Goal: Task Accomplishment & Management: Manage account settings

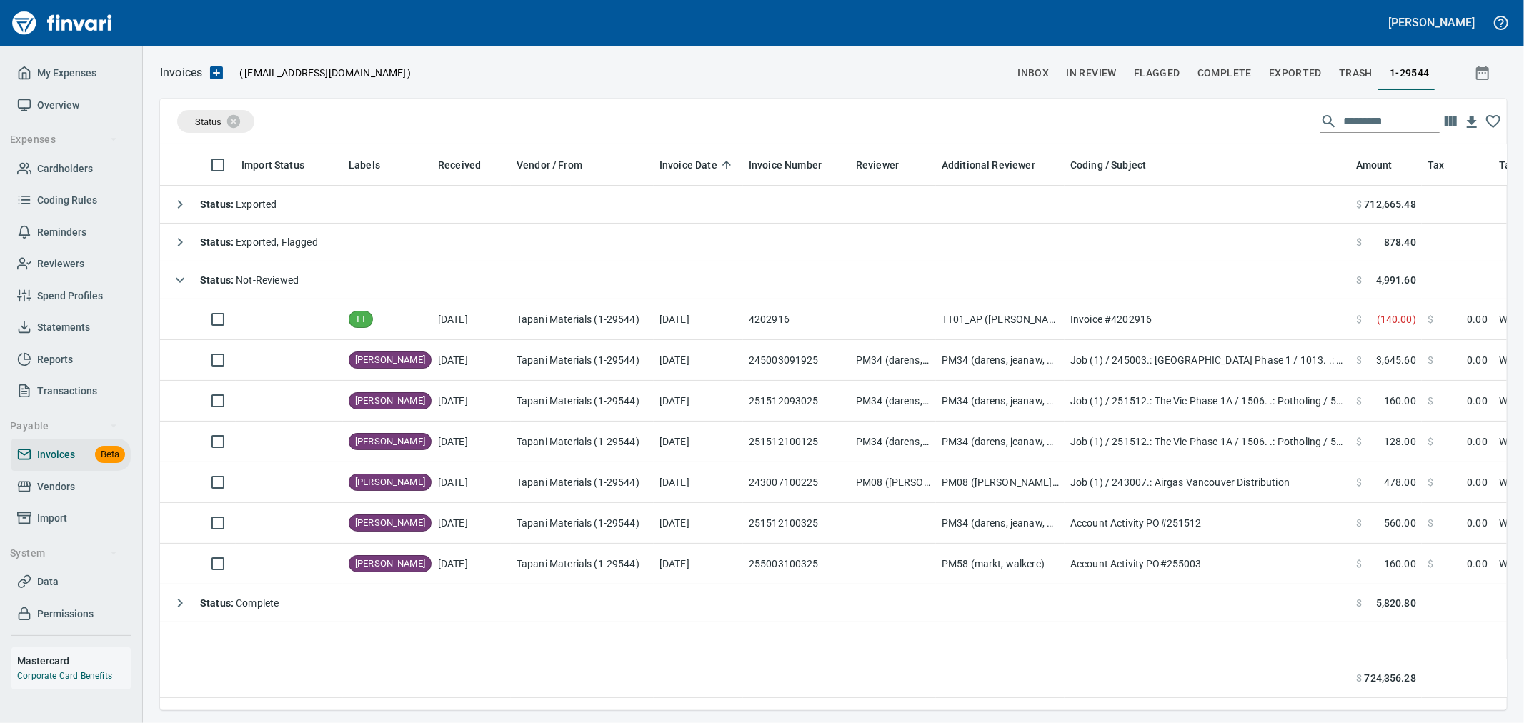
scroll to position [542, 1335]
click at [74, 166] on span "Cardholders" at bounding box center [65, 169] width 56 height 18
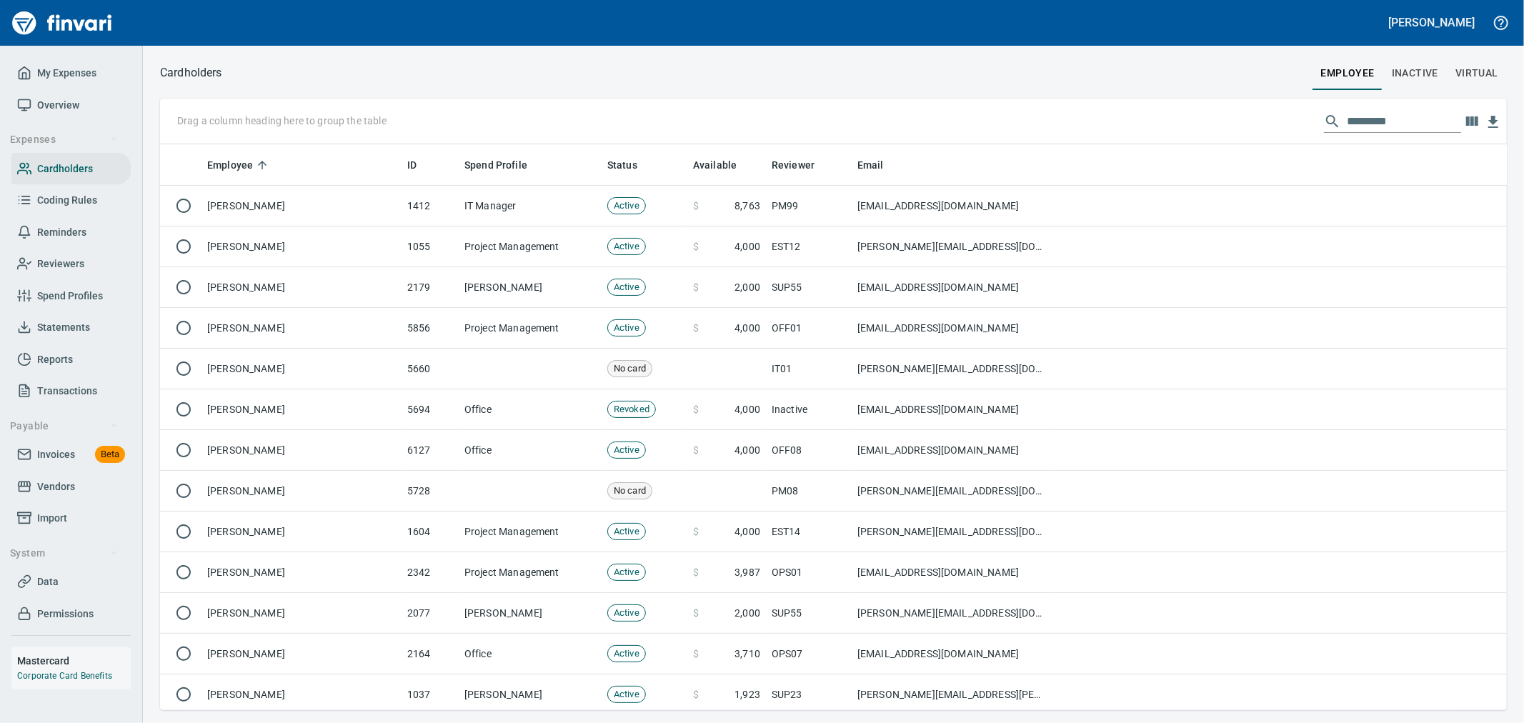
scroll to position [554, 1323]
click at [1361, 120] on input "text" at bounding box center [1404, 121] width 114 height 23
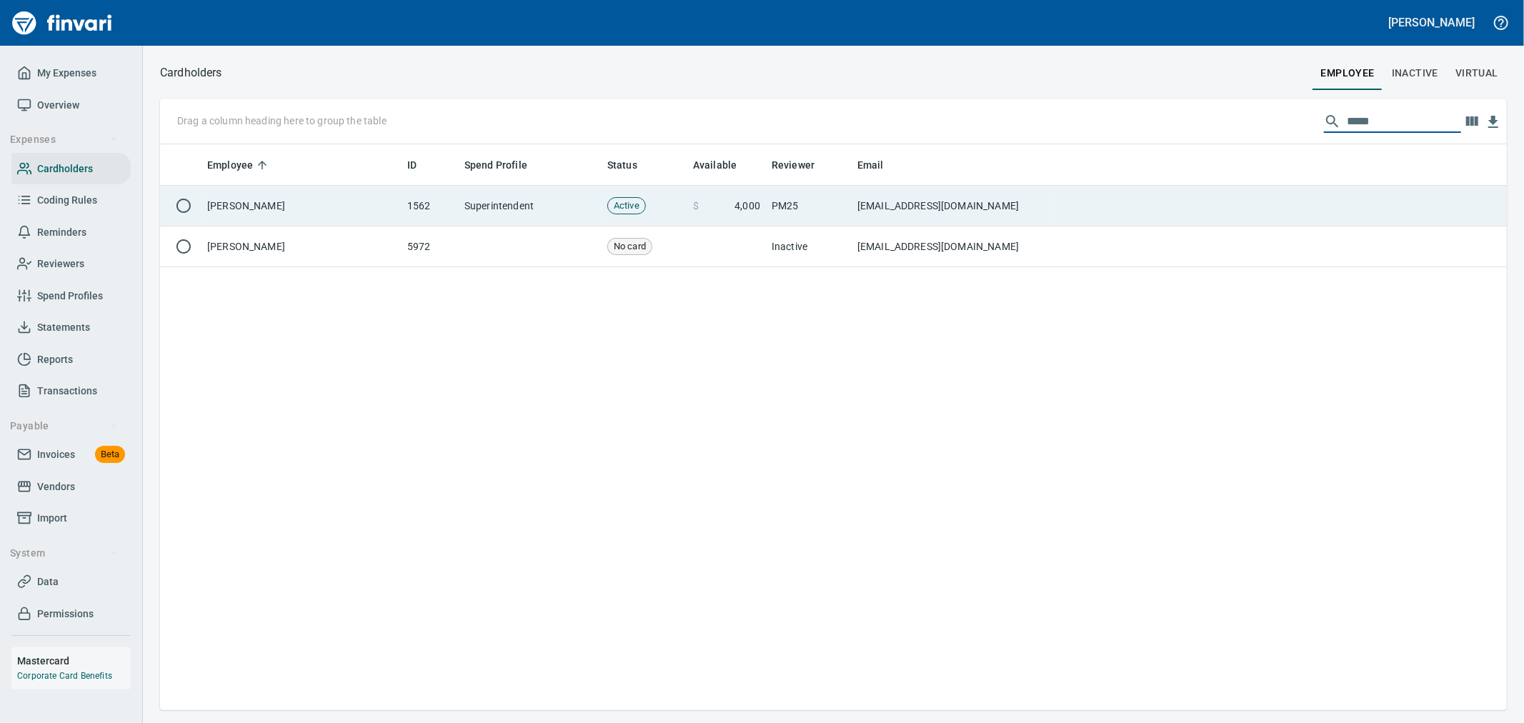
type input "*****"
click at [1187, 210] on td at bounding box center [1279, 206] width 455 height 41
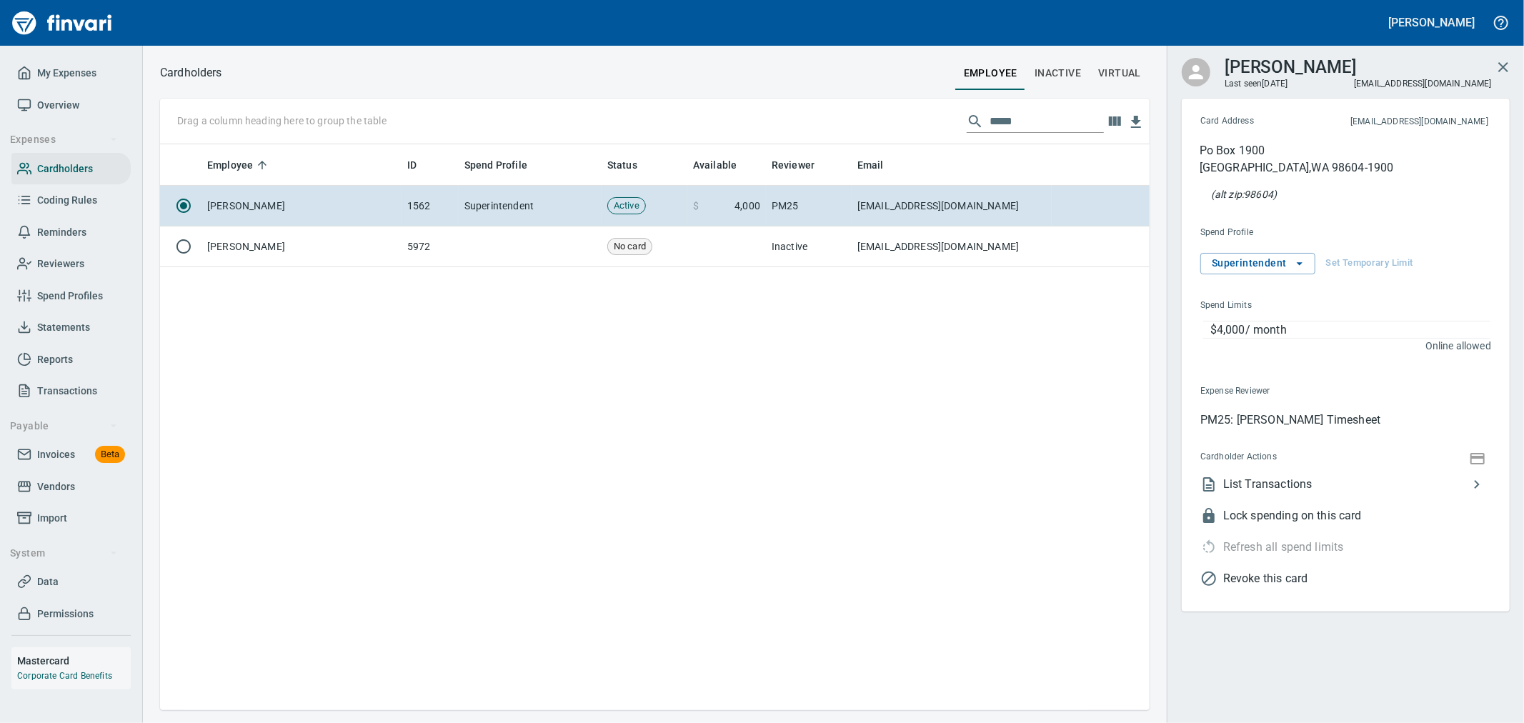
scroll to position [554, 977]
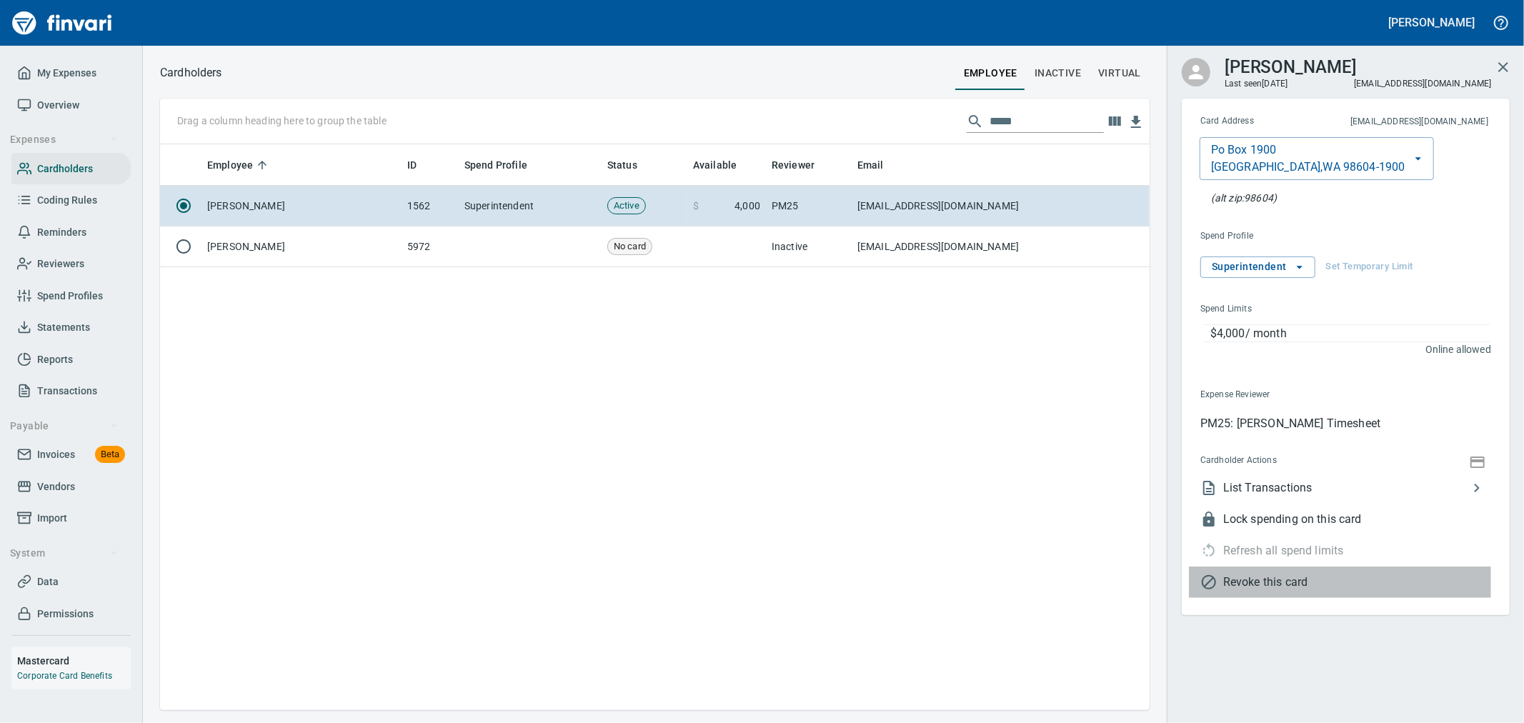
click at [1300, 577] on span "Revoke this card" at bounding box center [1357, 582] width 268 height 17
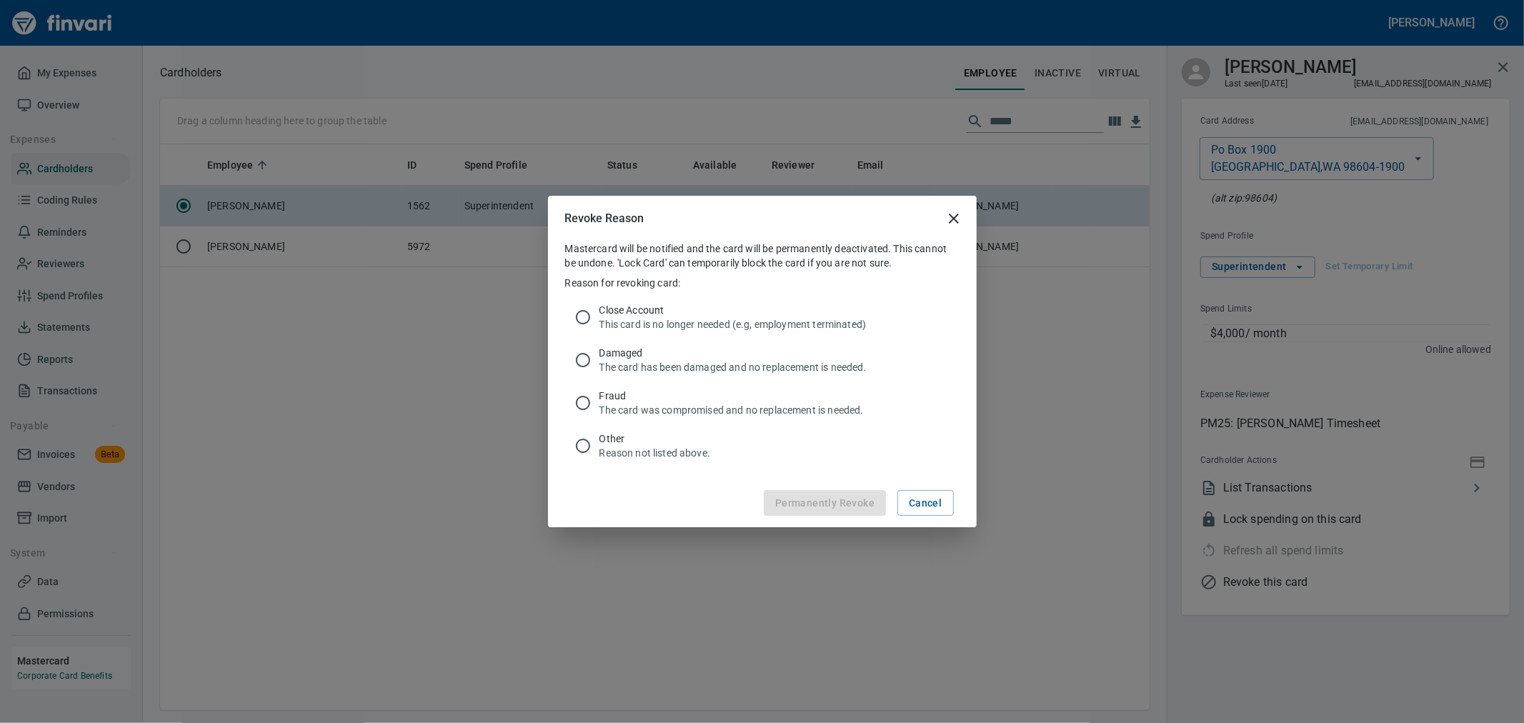
click at [666, 311] on span "Close Account" at bounding box center [773, 310] width 349 height 14
click at [848, 504] on span "Permanently Revoke" at bounding box center [824, 503] width 99 height 18
